Goal: Task Accomplishment & Management: Use online tool/utility

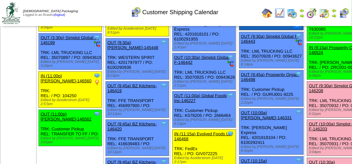
scroll to position [197, 0]
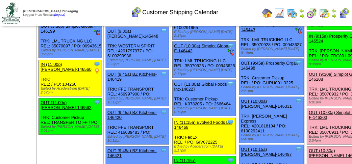
click at [309, 82] on link "OUT (9:30a) Simplot Global F-146208" at bounding box center [338, 77] width 58 height 10
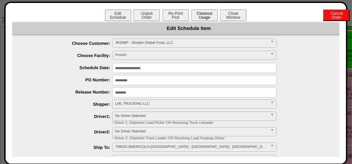
click at [202, 19] on button "Closeout Usage" at bounding box center [205, 16] width 26 height 12
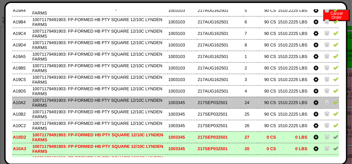
scroll to position [0, 0]
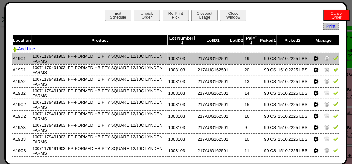
click at [333, 61] on img at bounding box center [335, 57] width 5 height 5
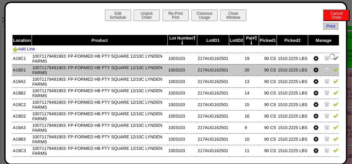
click at [333, 68] on img at bounding box center [335, 69] width 5 height 5
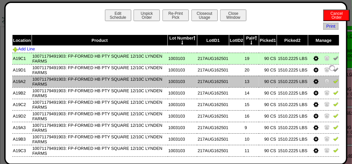
click at [333, 81] on img at bounding box center [335, 80] width 5 height 5
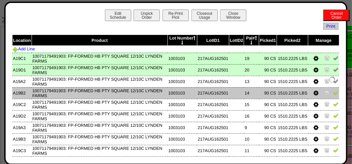
click at [333, 92] on img at bounding box center [335, 92] width 5 height 5
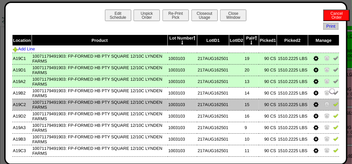
click at [333, 104] on img at bounding box center [335, 103] width 5 height 5
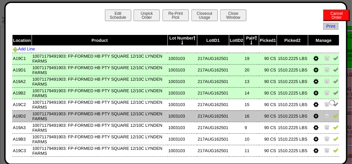
click at [333, 116] on img at bounding box center [335, 115] width 5 height 5
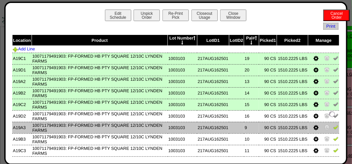
click at [333, 129] on img at bounding box center [335, 126] width 5 height 5
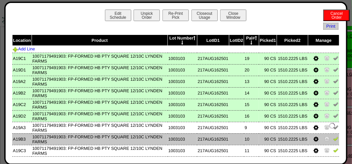
click at [333, 139] on img at bounding box center [335, 138] width 5 height 5
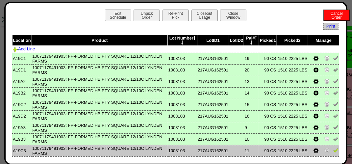
click at [333, 150] on img at bounding box center [335, 149] width 5 height 5
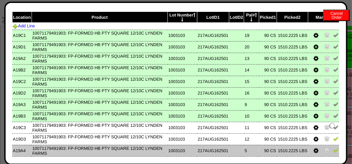
scroll to position [66, 0]
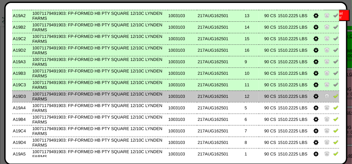
click at [333, 98] on img at bounding box center [335, 95] width 5 height 5
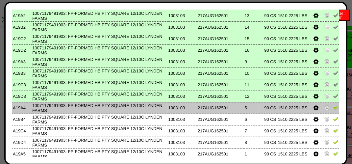
click at [333, 110] on img at bounding box center [335, 107] width 5 height 5
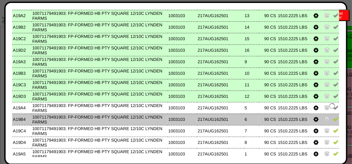
drag, startPoint x: 330, startPoint y: 120, endPoint x: 332, endPoint y: 123, distance: 3.4
click at [333, 120] on img at bounding box center [335, 118] width 5 height 5
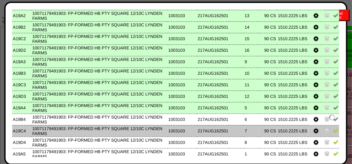
click at [333, 131] on img at bounding box center [335, 130] width 5 height 5
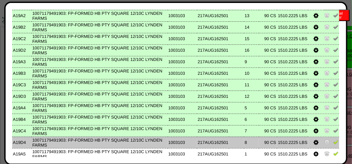
click at [333, 143] on img at bounding box center [335, 141] width 5 height 5
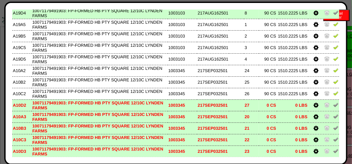
scroll to position [197, 0]
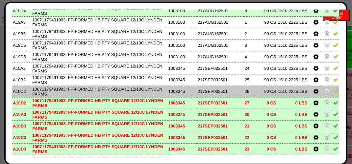
click at [333, 93] on img at bounding box center [335, 90] width 5 height 5
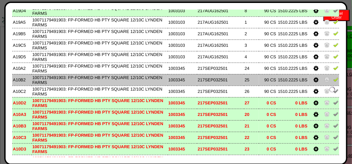
click at [333, 82] on img at bounding box center [335, 79] width 5 height 5
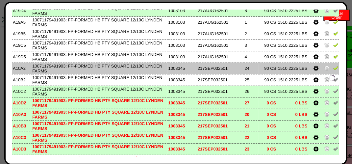
click at [333, 70] on img at bounding box center [335, 67] width 5 height 5
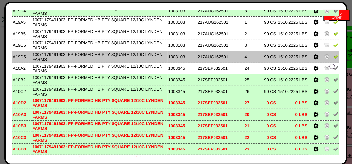
click at [333, 59] on img at bounding box center [335, 56] width 5 height 5
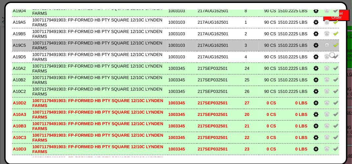
click at [333, 46] on img at bounding box center [335, 44] width 5 height 5
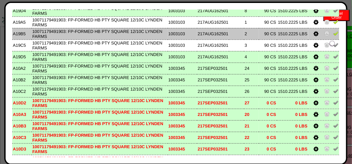
click at [333, 36] on img at bounding box center [335, 33] width 5 height 5
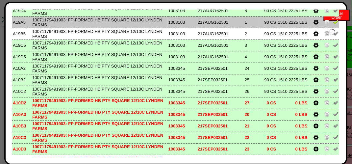
click at [331, 27] on td at bounding box center [323, 22] width 31 height 12
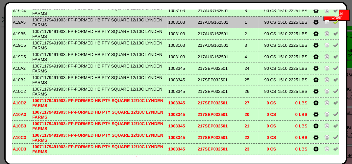
click at [333, 24] on img at bounding box center [335, 21] width 5 height 5
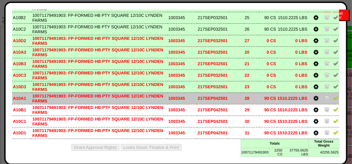
scroll to position [262, 0]
click at [333, 98] on img at bounding box center [335, 97] width 5 height 5
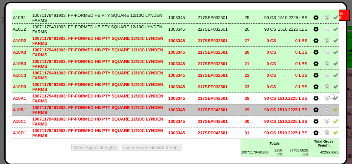
click at [333, 109] on img at bounding box center [335, 109] width 5 height 5
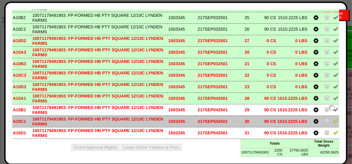
click at [333, 121] on img at bounding box center [335, 120] width 5 height 5
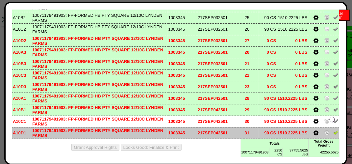
click at [333, 132] on img at bounding box center [335, 132] width 5 height 5
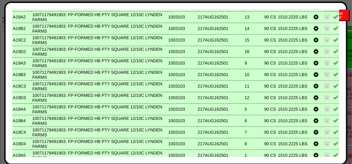
scroll to position [0, 0]
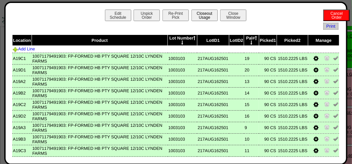
click at [208, 12] on button "Closeout Usage" at bounding box center [205, 16] width 26 height 12
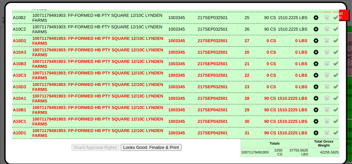
scroll to position [527, 0]
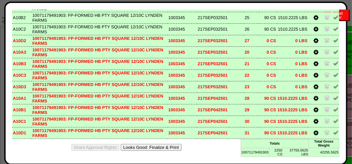
click at [151, 146] on button "Looks Good: Finalize & Print" at bounding box center [151, 147] width 61 height 7
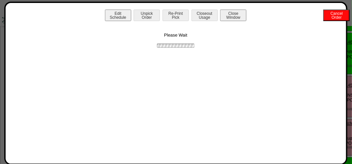
scroll to position [0, 0]
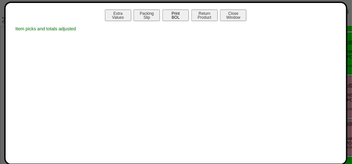
click at [175, 18] on button "Print BOL" at bounding box center [176, 16] width 26 height 12
